Goal: Task Accomplishment & Management: Manage account settings

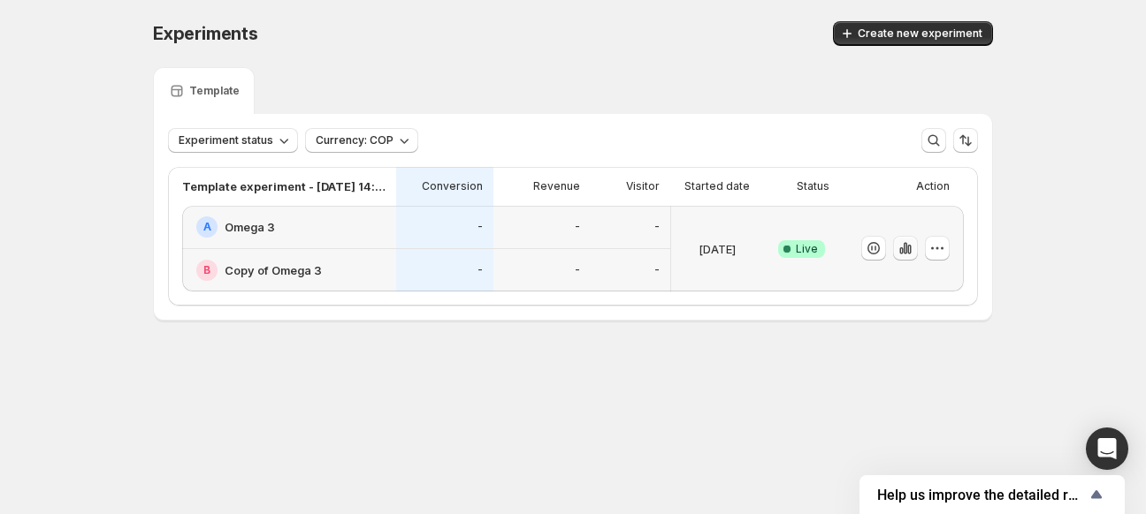
click at [903, 247] on icon "button" at bounding box center [905, 248] width 4 height 11
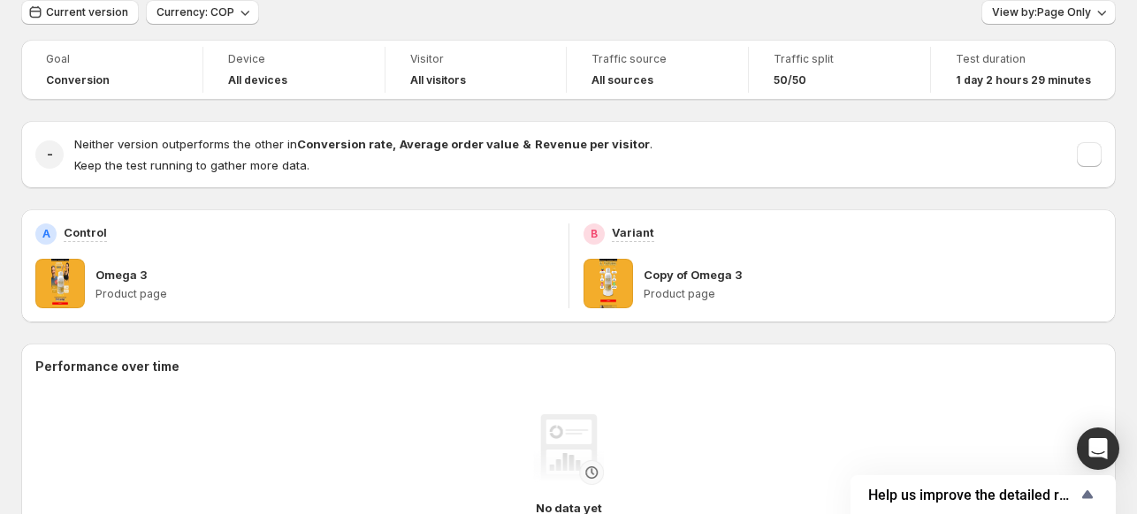
scroll to position [60, 0]
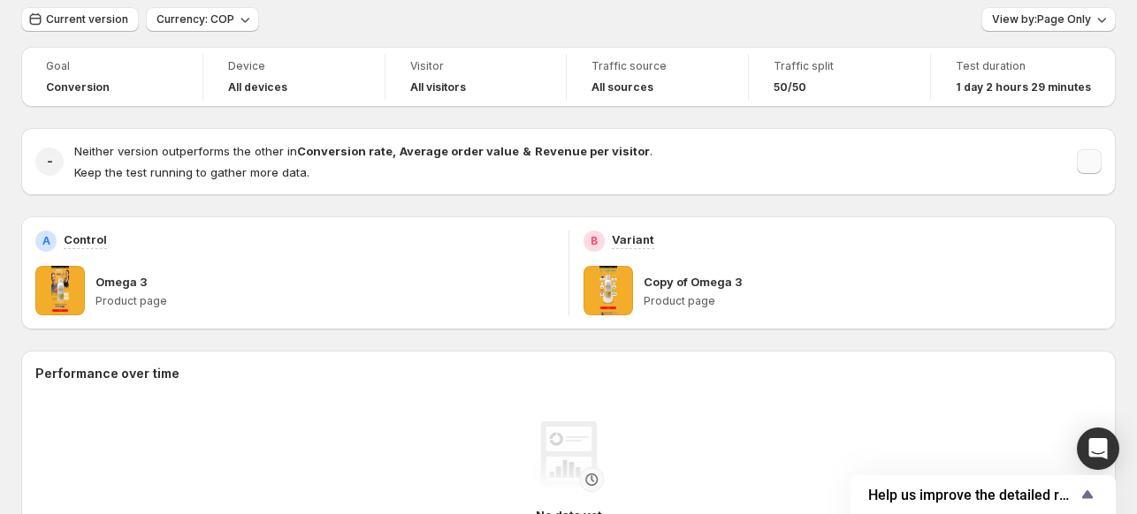
click at [1096, 162] on button "button" at bounding box center [1089, 161] width 25 height 25
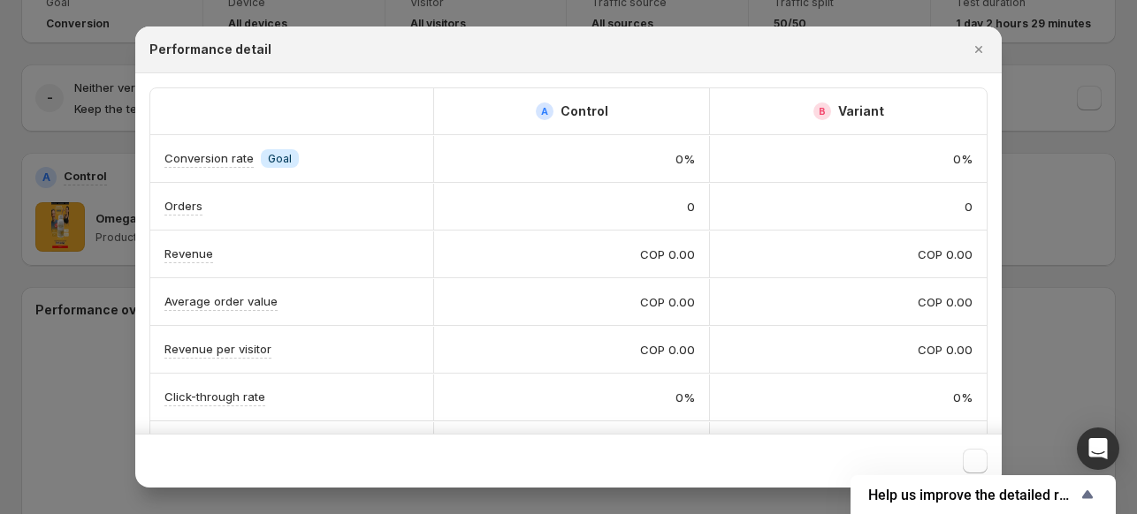
scroll to position [0, 0]
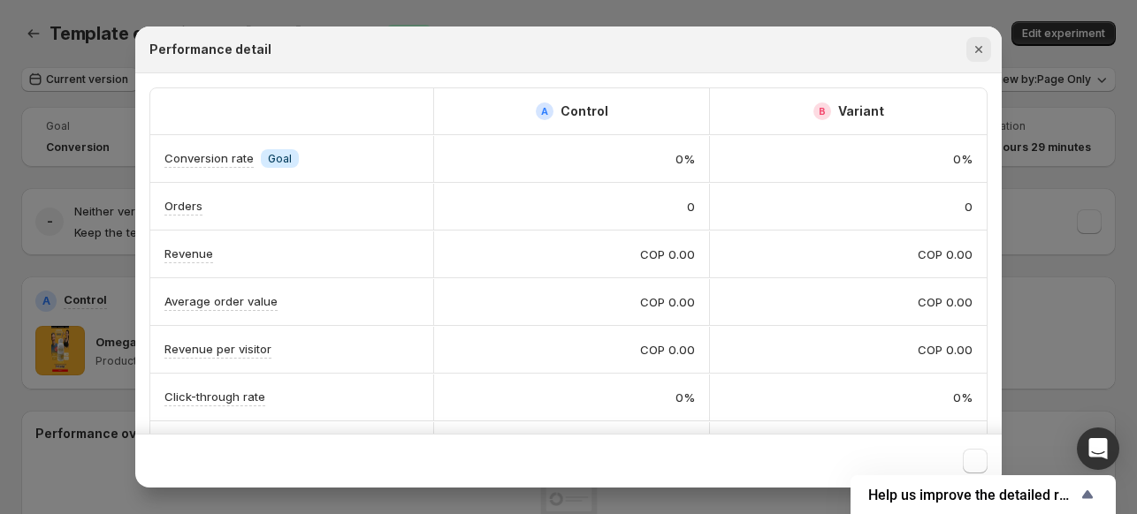
click at [983, 49] on icon "Cerrar" at bounding box center [979, 50] width 18 height 18
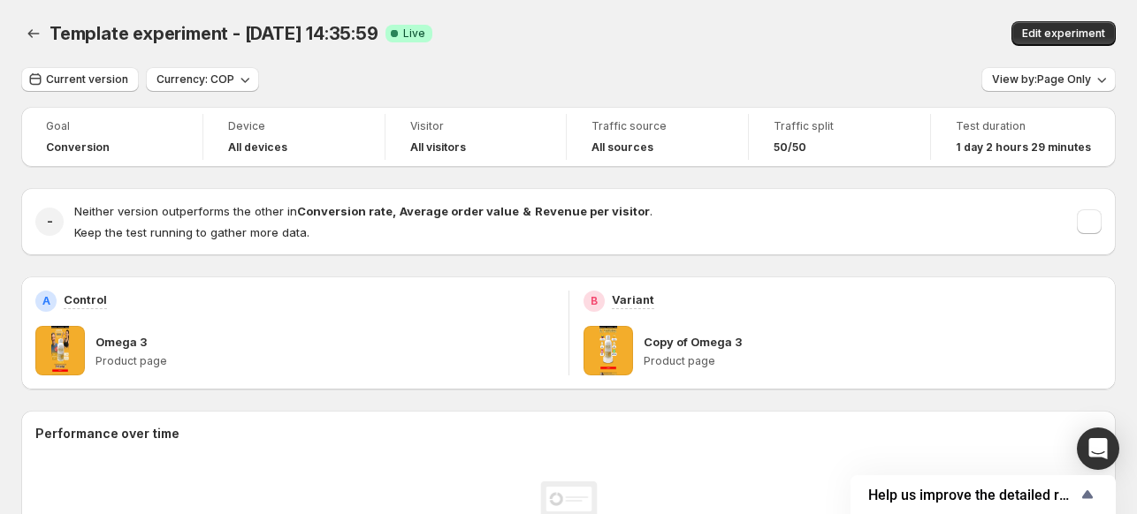
click at [136, 347] on p "Omega 3" at bounding box center [120, 342] width 51 height 18
click at [34, 34] on icon "Back" at bounding box center [34, 34] width 18 height 18
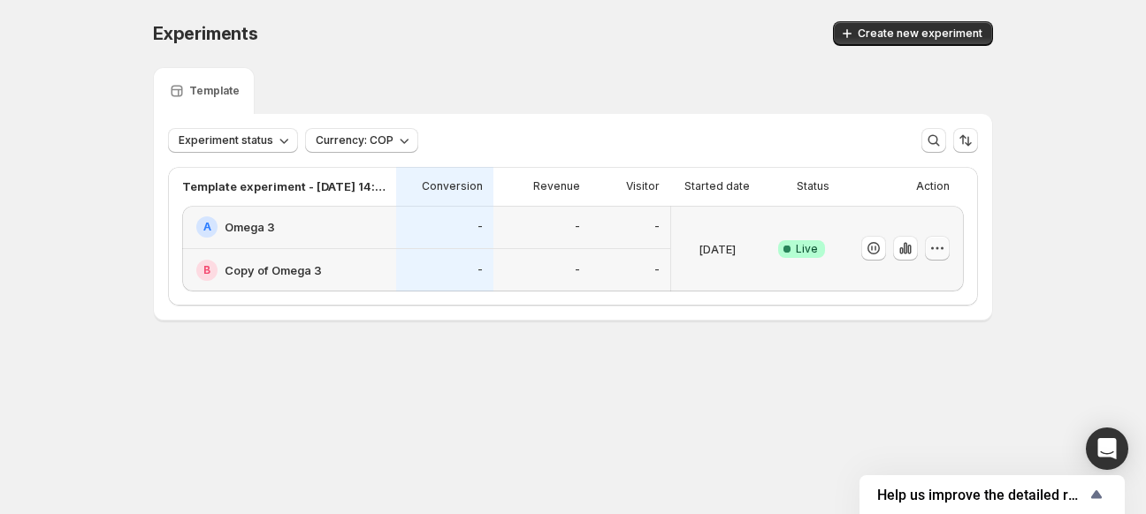
click at [926, 253] on button "button" at bounding box center [937, 248] width 25 height 25
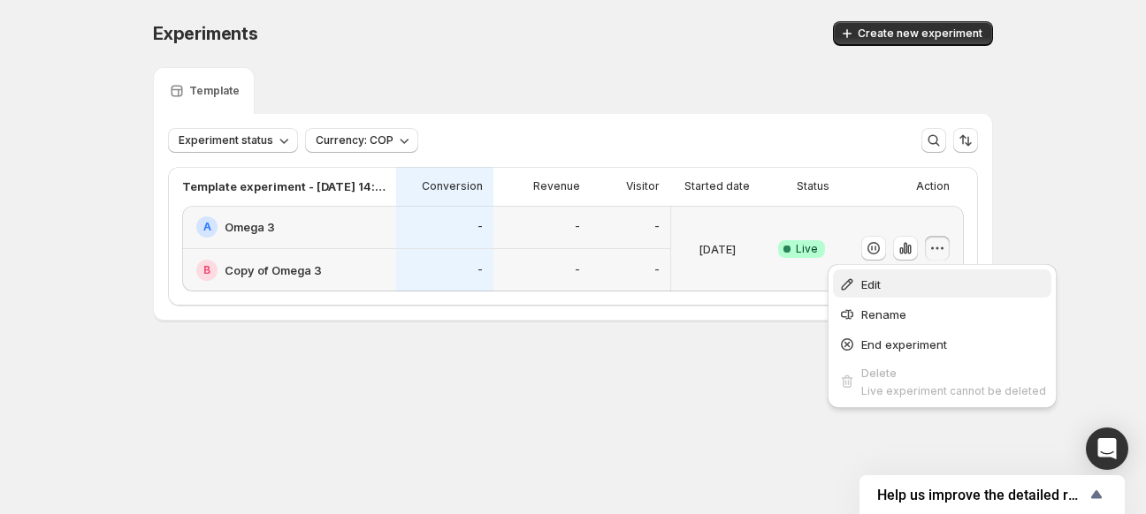
click at [886, 286] on span "Edit" at bounding box center [953, 285] width 185 height 18
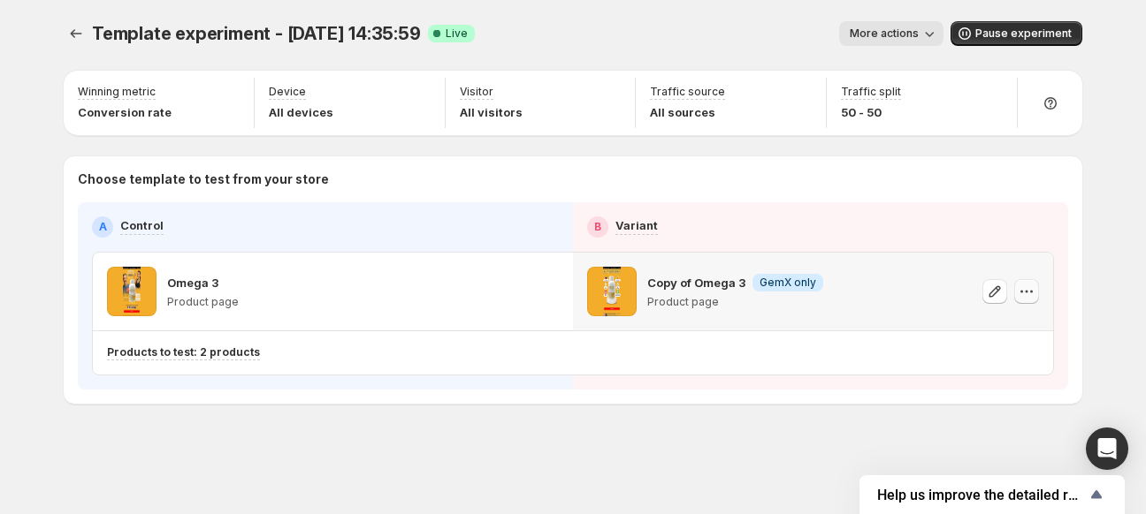
click at [1022, 288] on icon "button" at bounding box center [1026, 292] width 18 height 18
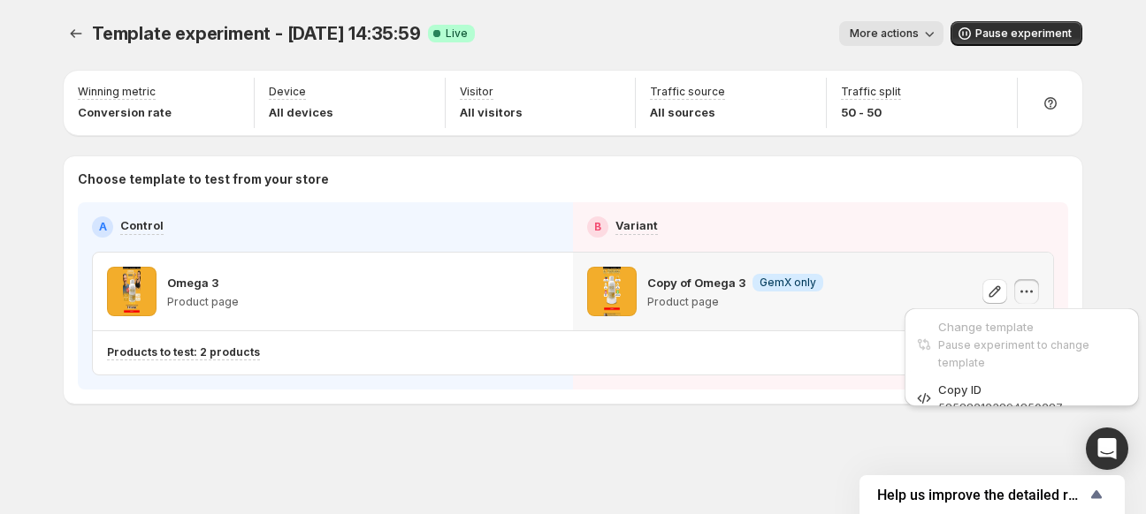
click at [1022, 288] on icon "button" at bounding box center [1026, 292] width 18 height 18
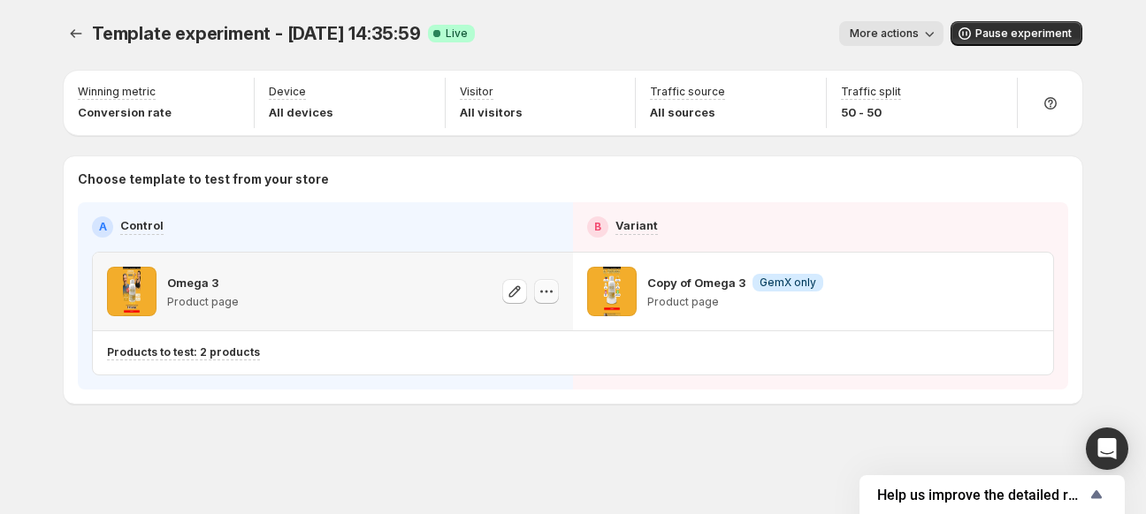
click at [538, 285] on icon "button" at bounding box center [546, 292] width 18 height 18
click at [889, 34] on span "More actions" at bounding box center [883, 34] width 69 height 14
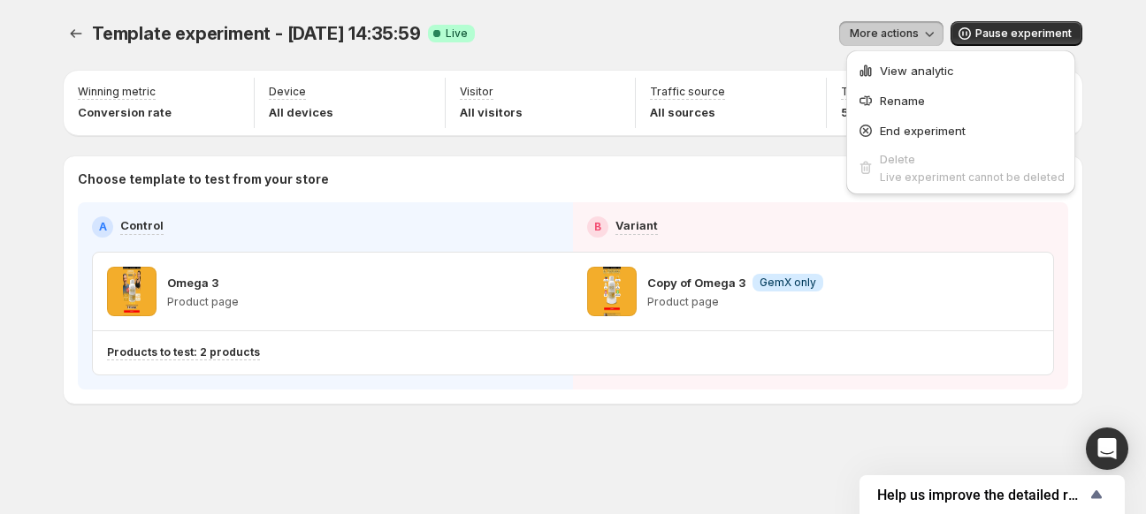
click at [53, 40] on div "Template experiment - [DATE] 14:35:59. Esta página está lista Template experime…" at bounding box center [572, 249] width 1061 height 499
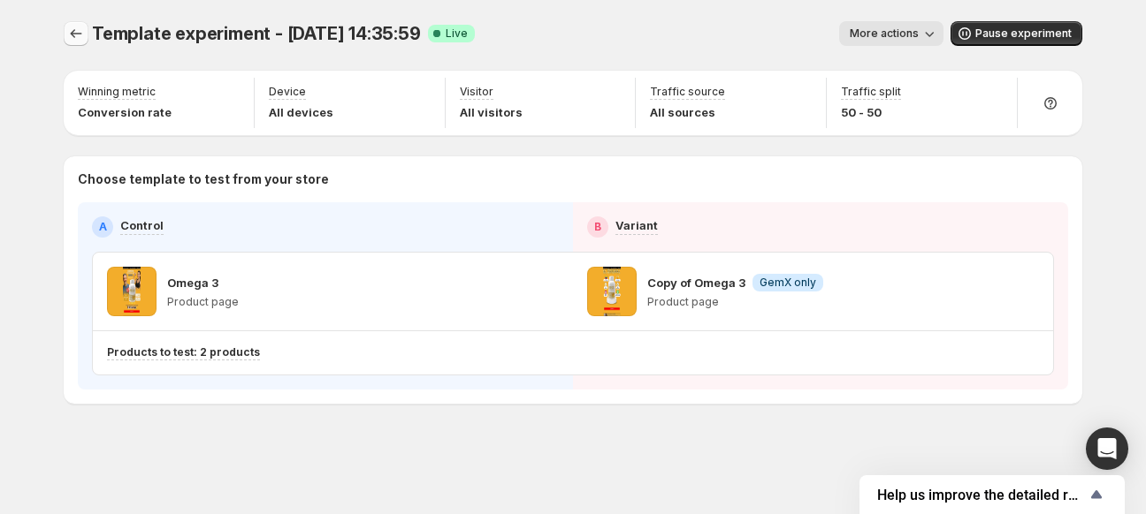
click at [85, 34] on button "Experiments" at bounding box center [76, 33] width 25 height 25
